Goal: Task Accomplishment & Management: Use online tool/utility

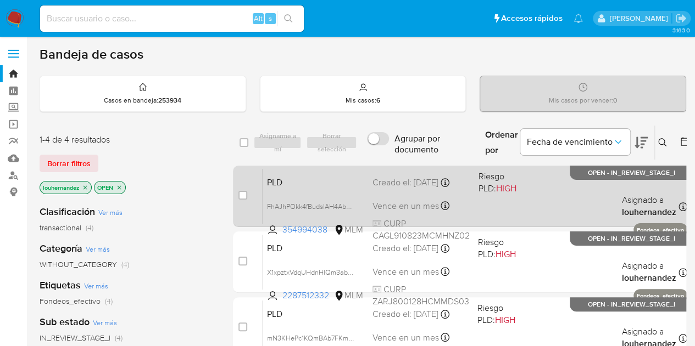
click at [397, 202] on span "Vence en un mes" at bounding box center [405, 206] width 66 height 12
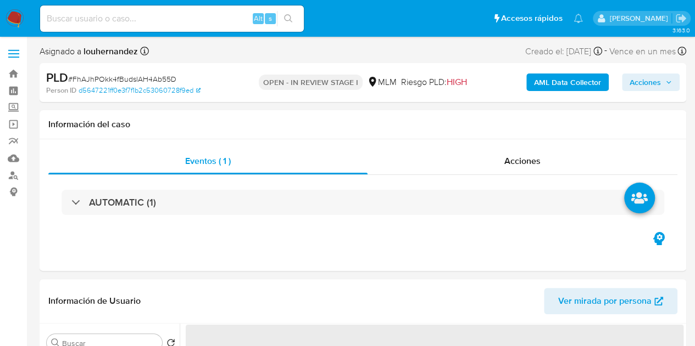
select select "10"
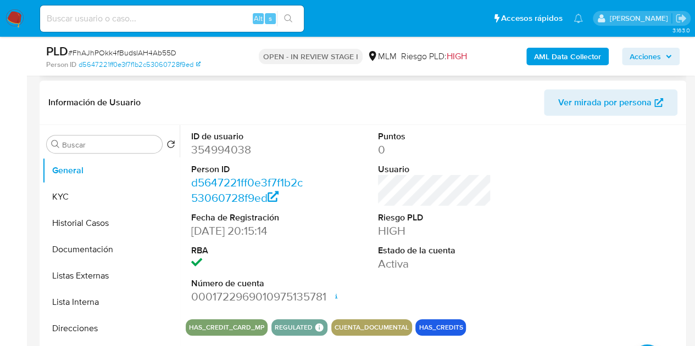
scroll to position [164, 0]
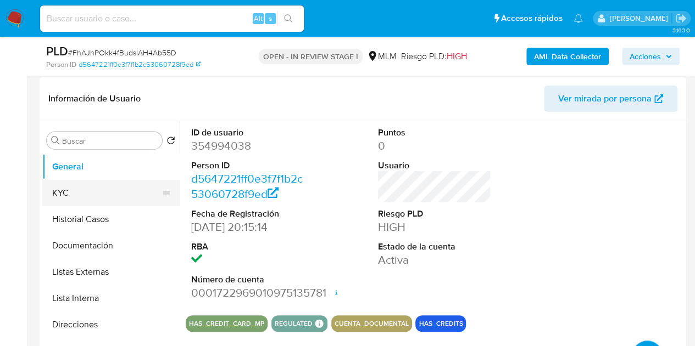
click at [74, 193] on button "KYC" at bounding box center [106, 193] width 128 height 26
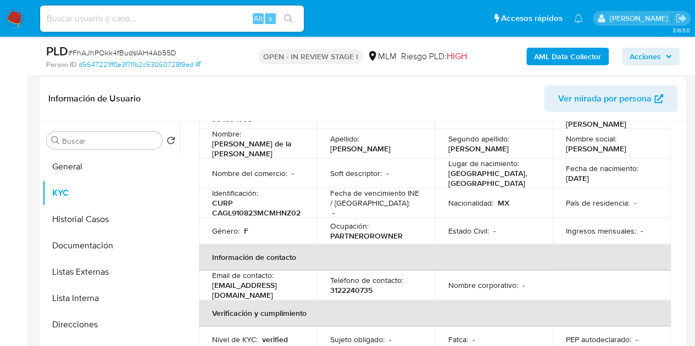
scroll to position [99, 0]
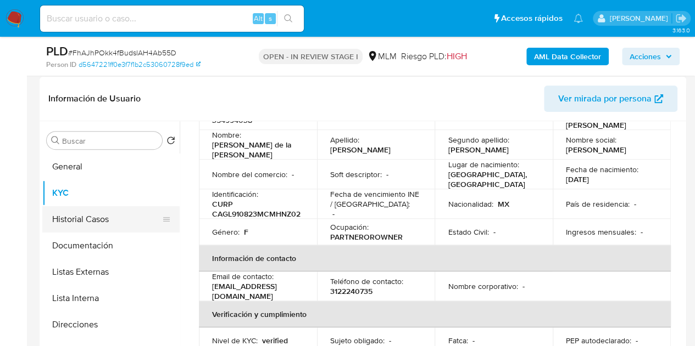
click at [83, 223] on button "Historial Casos" at bounding box center [106, 219] width 128 height 26
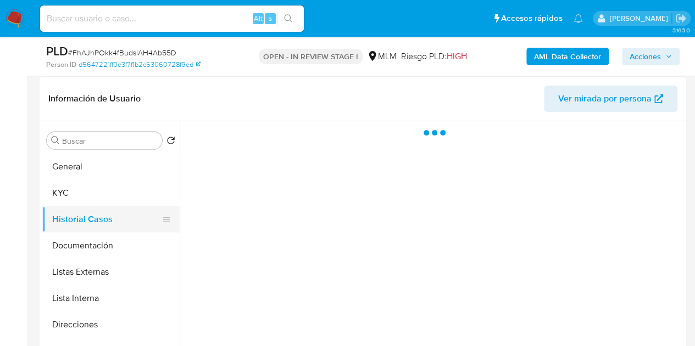
scroll to position [0, 0]
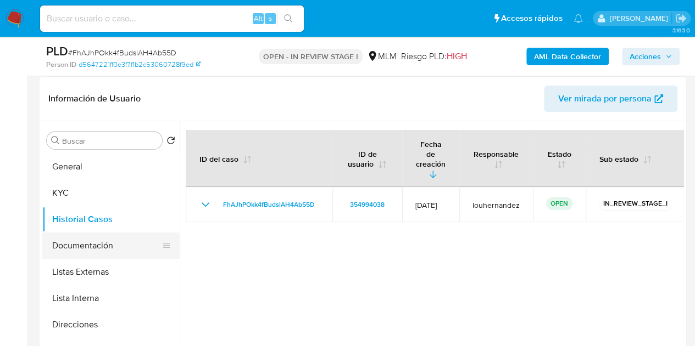
click at [88, 242] on button "Documentación" at bounding box center [106, 246] width 128 height 26
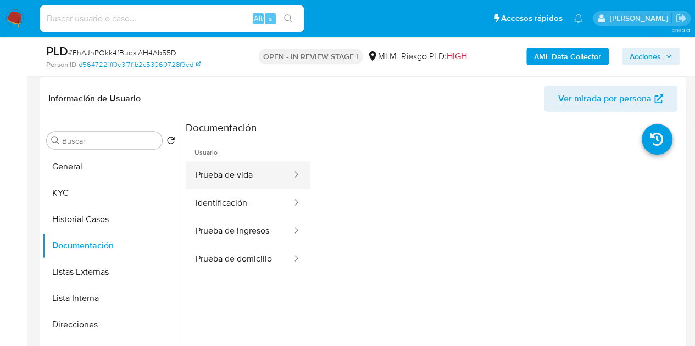
click at [251, 183] on button "Prueba de vida" at bounding box center [239, 175] width 107 height 28
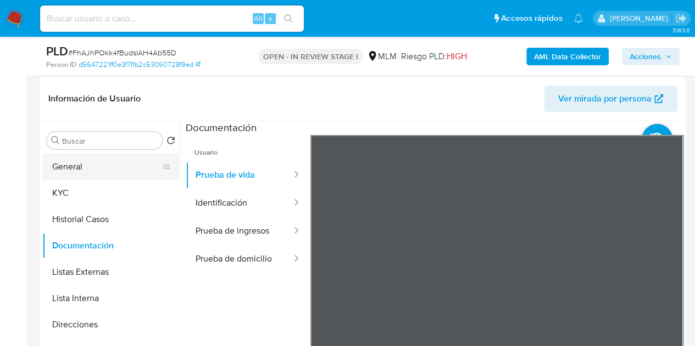
click at [92, 168] on button "General" at bounding box center [106, 167] width 128 height 26
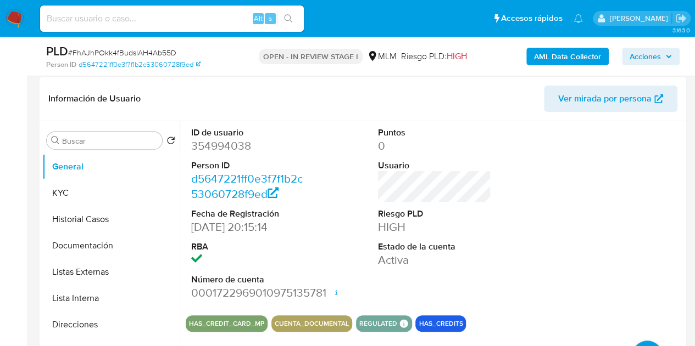
click at [636, 48] on span "Acciones" at bounding box center [644, 57] width 31 height 18
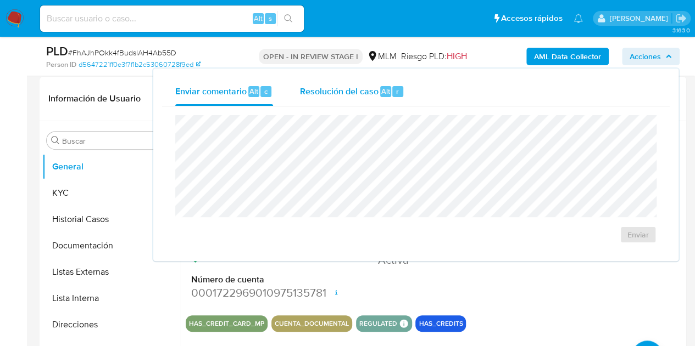
click at [361, 92] on span "Resolución del caso" at bounding box center [338, 91] width 79 height 13
